Goal: Navigation & Orientation: Find specific page/section

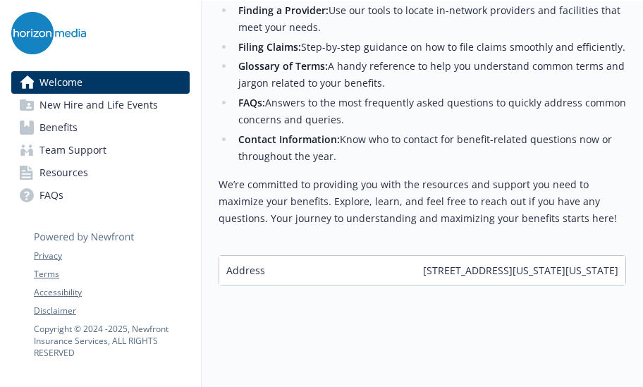
scroll to position [640, 0]
click at [121, 131] on link "Benefits" at bounding box center [100, 127] width 178 height 23
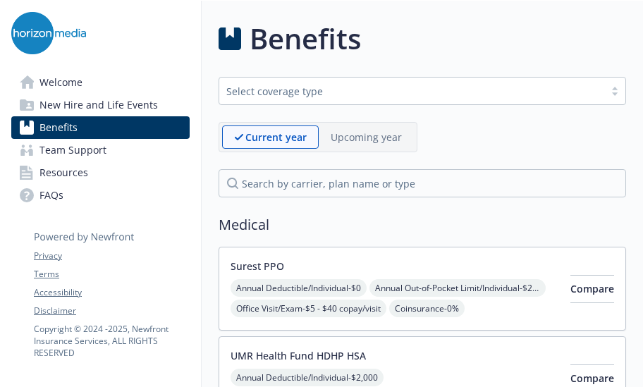
click at [159, 198] on link "FAQs" at bounding box center [100, 195] width 178 height 23
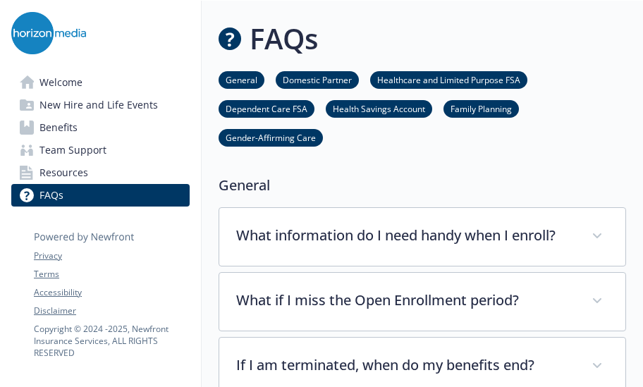
click at [104, 80] on link "Welcome" at bounding box center [100, 82] width 178 height 23
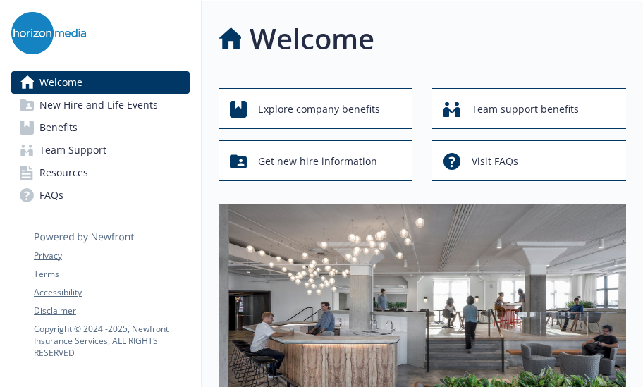
click at [325, 25] on h1 "Welcome" at bounding box center [311, 39] width 125 height 42
